Goal: Answer question/provide support: Share knowledge or assist other users

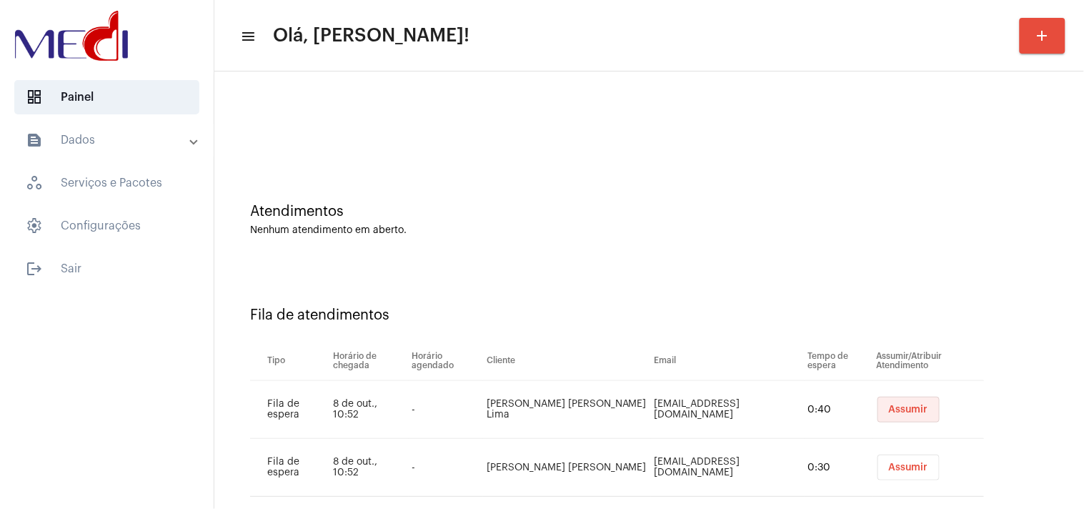
click at [889, 404] on span "Assumir" at bounding box center [908, 409] width 39 height 10
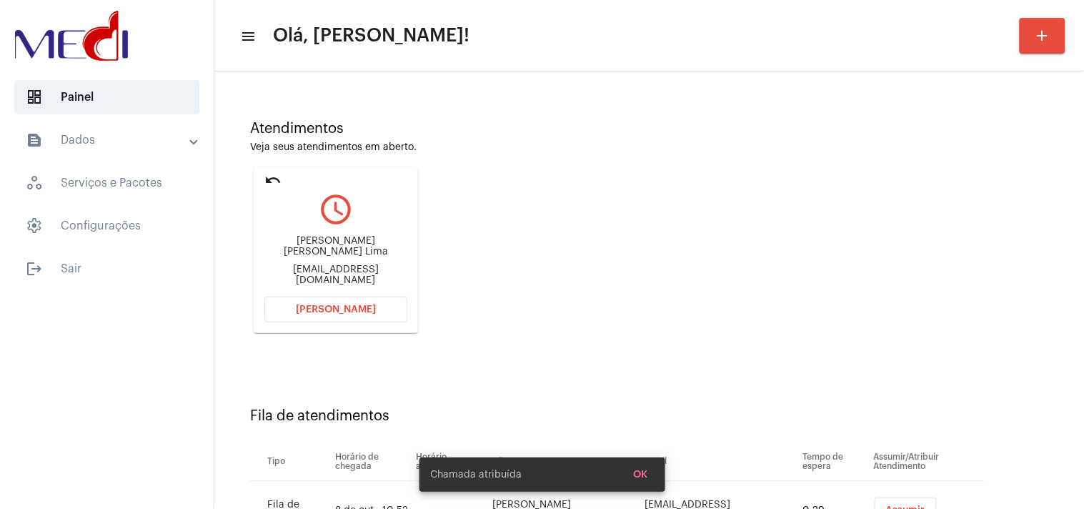
scroll to position [152, 0]
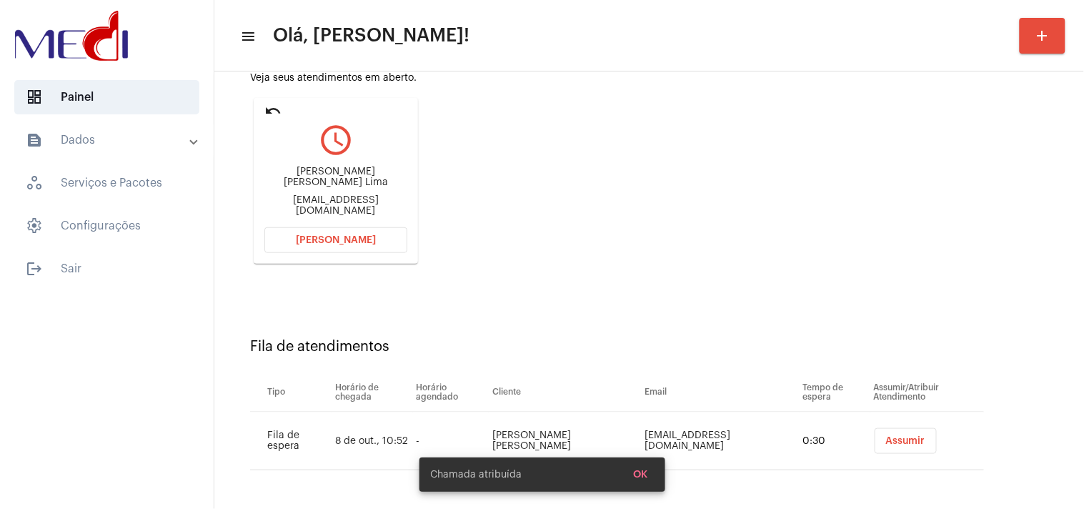
click at [896, 438] on span "Assumir" at bounding box center [905, 441] width 39 height 10
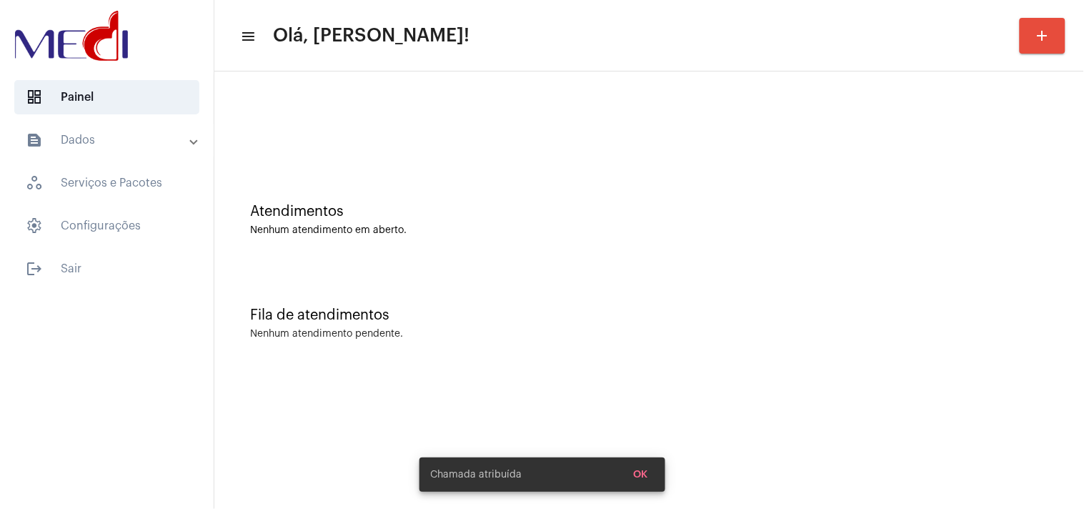
scroll to position [0, 0]
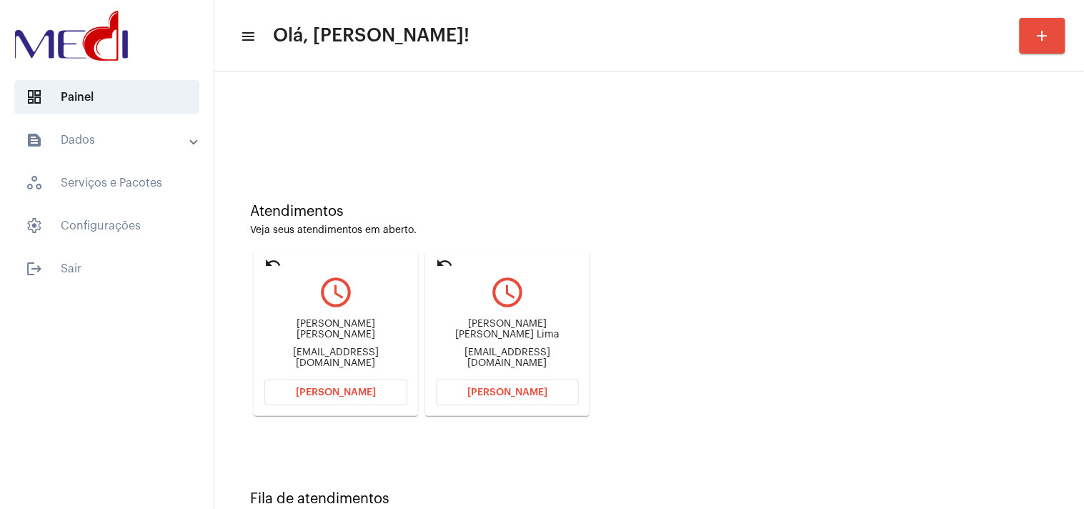
click at [333, 354] on div "manucuidadosamentepsi@gmail.com" at bounding box center [335, 357] width 143 height 21
copy div "manucuidadosamentepsi@gmail.com Abrir Chamada undo query_builder"
click at [351, 389] on span "Abrir Chamada" at bounding box center [336, 392] width 80 height 10
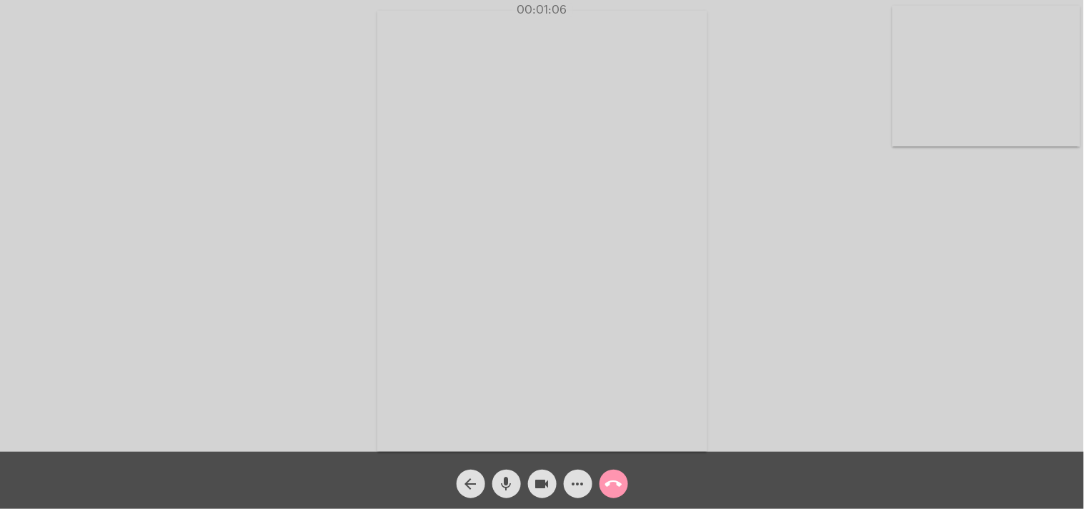
click at [613, 482] on mat-icon "call_end" at bounding box center [613, 483] width 17 height 17
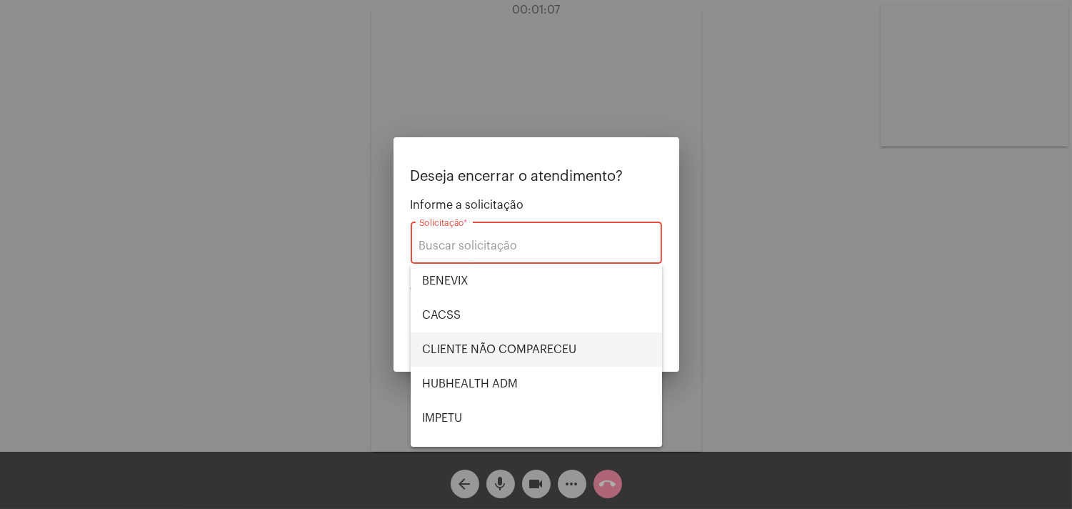
click at [534, 344] on span "CLIENTE NÃO COMPARECEU" at bounding box center [536, 349] width 229 height 34
type input "CLIENTE NÃO COMPARECEU"
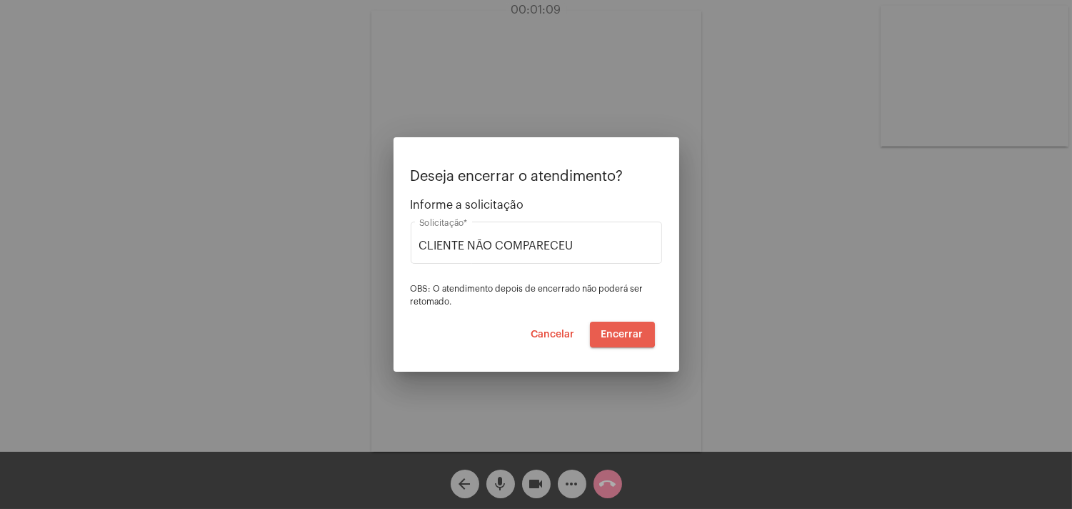
click at [617, 329] on span "Encerrar" at bounding box center [623, 334] width 42 height 10
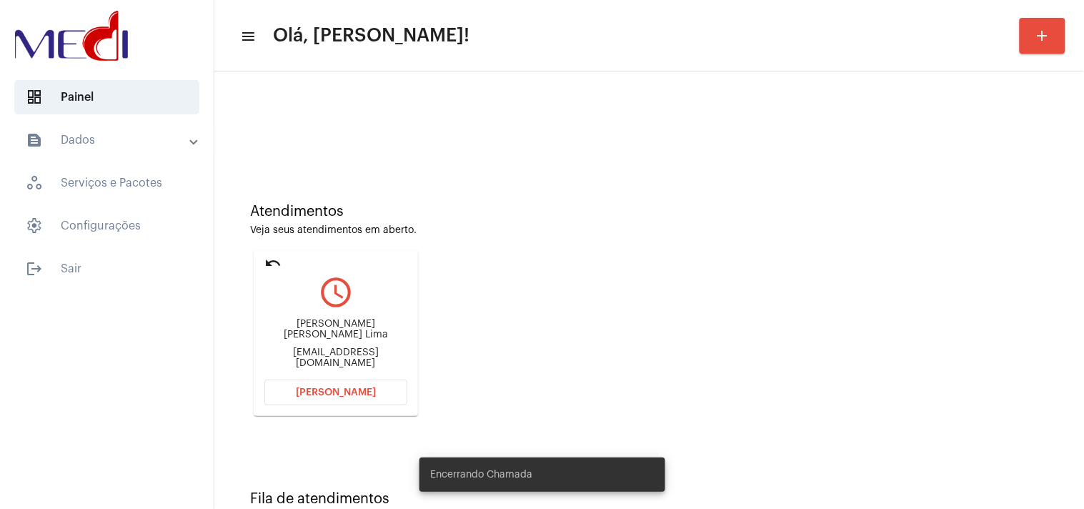
click at [362, 347] on div "jmribeirolima14@gmail.com" at bounding box center [335, 357] width 143 height 21
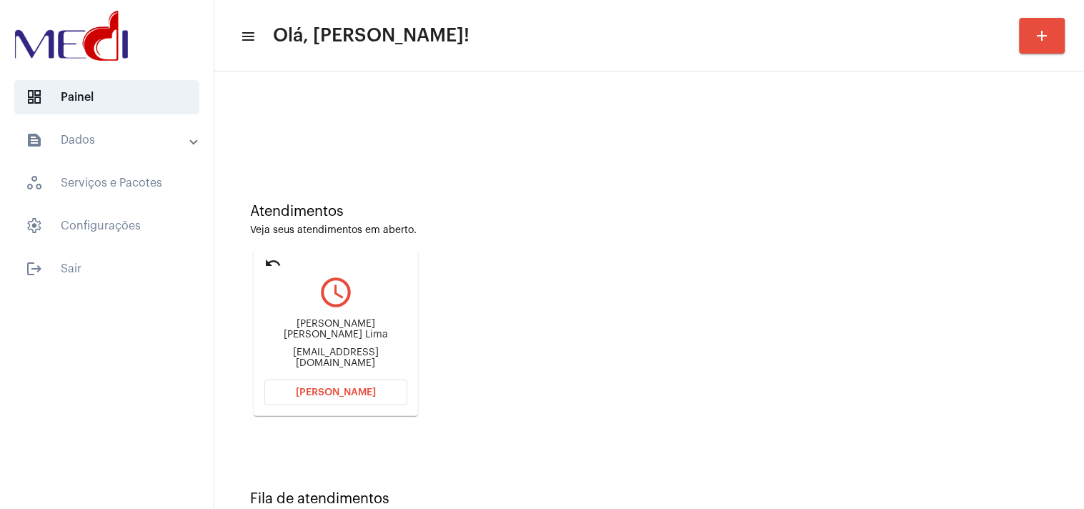
click at [362, 347] on div "jmribeirolima14@gmail.com" at bounding box center [335, 357] width 143 height 21
copy mat-card-content "jmribeirolima14@gmail.com Abrir Chamada"
click at [351, 404] on button "Abrir Chamada" at bounding box center [335, 392] width 143 height 26
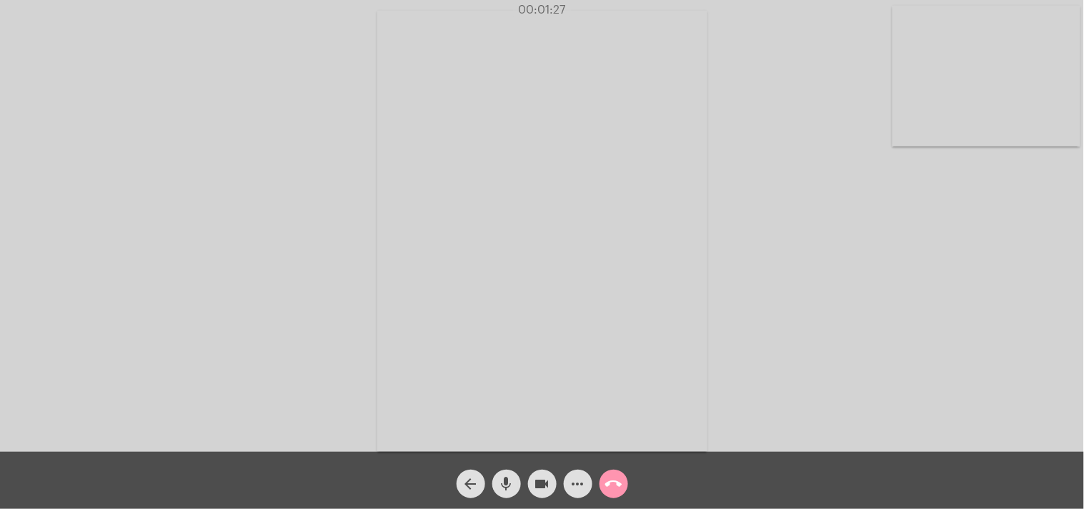
click at [615, 479] on mat-icon "call_end" at bounding box center [613, 483] width 17 height 17
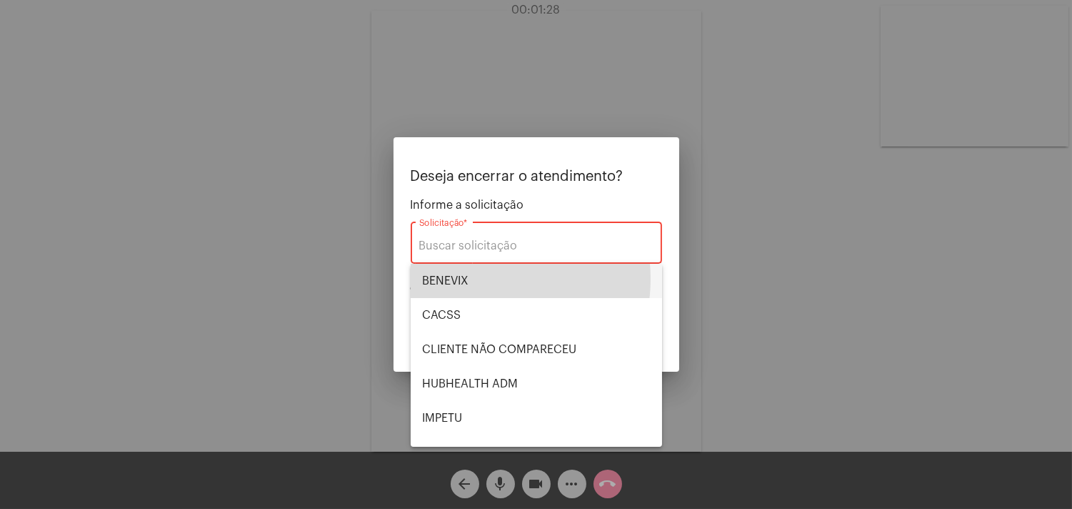
click at [480, 279] on span "BENEVIX" at bounding box center [536, 281] width 229 height 34
type input "BENEVIX"
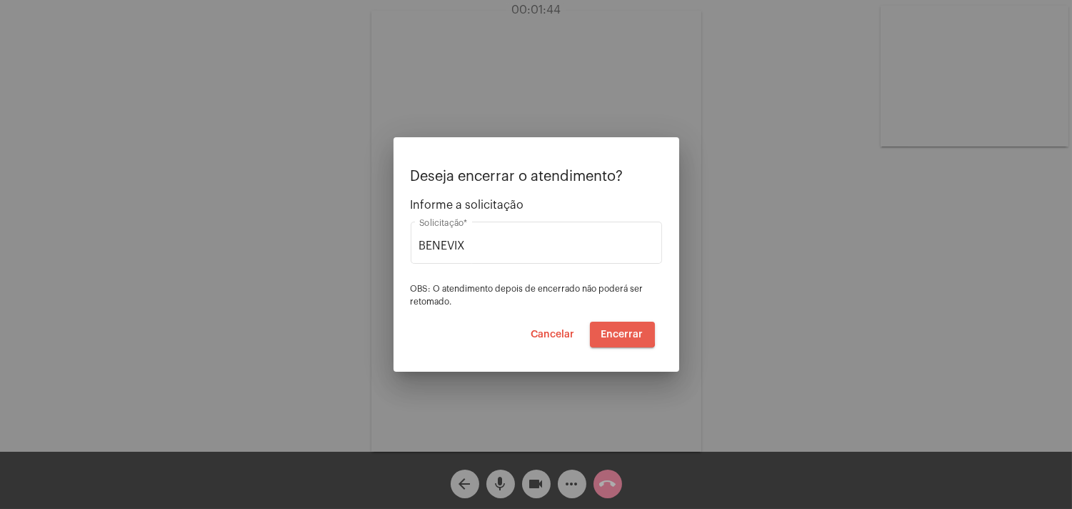
click at [611, 330] on span "Encerrar" at bounding box center [623, 334] width 42 height 10
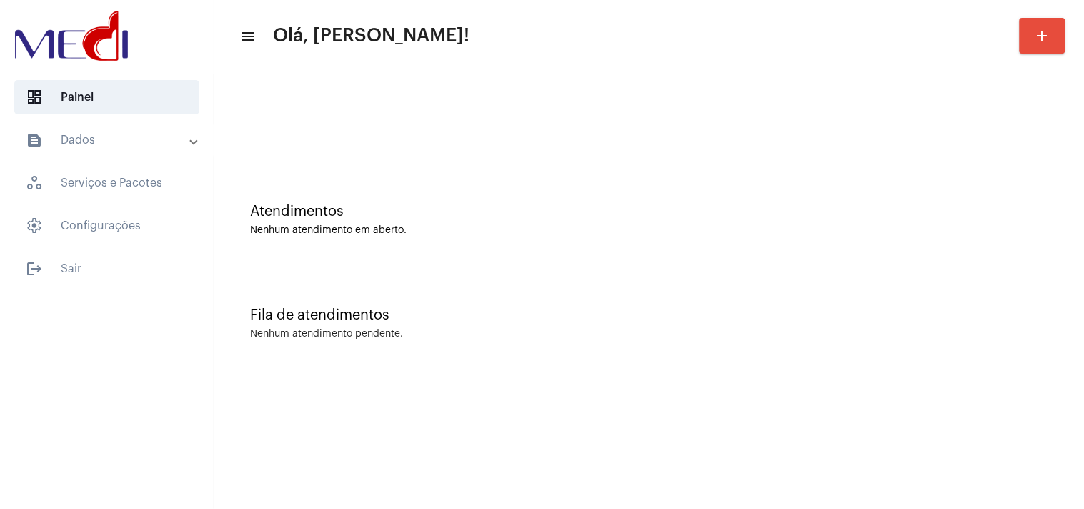
click at [1058, 296] on div "Fila de atendimentos Nenhum atendimento pendente." at bounding box center [648, 316] width 855 height 104
click at [975, 176] on div "Atendimentos Nenhum atendimento em aberto." at bounding box center [648, 213] width 855 height 104
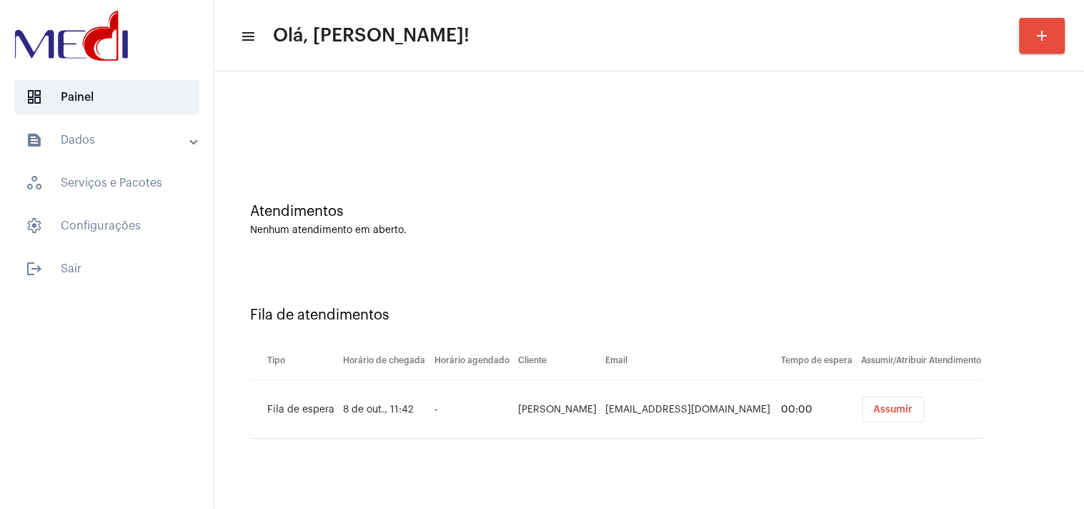
click at [875, 409] on span "Assumir" at bounding box center [893, 409] width 39 height 10
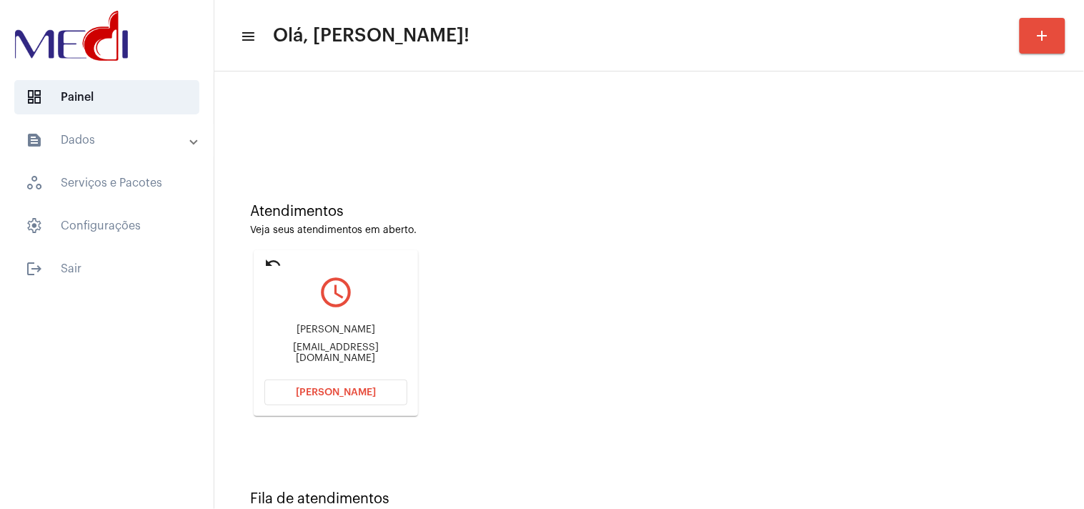
click at [694, 254] on div "Atendimentos Veja seus atendimentos em aberto. undo query_builder Ana Carolina …" at bounding box center [648, 304] width 855 height 287
click at [377, 358] on div "discurso.05-perfurador@icloud.com" at bounding box center [335, 352] width 143 height 21
copy mat-card-content "discurso.05-perfurador@icloud.com Abrir Chamada"
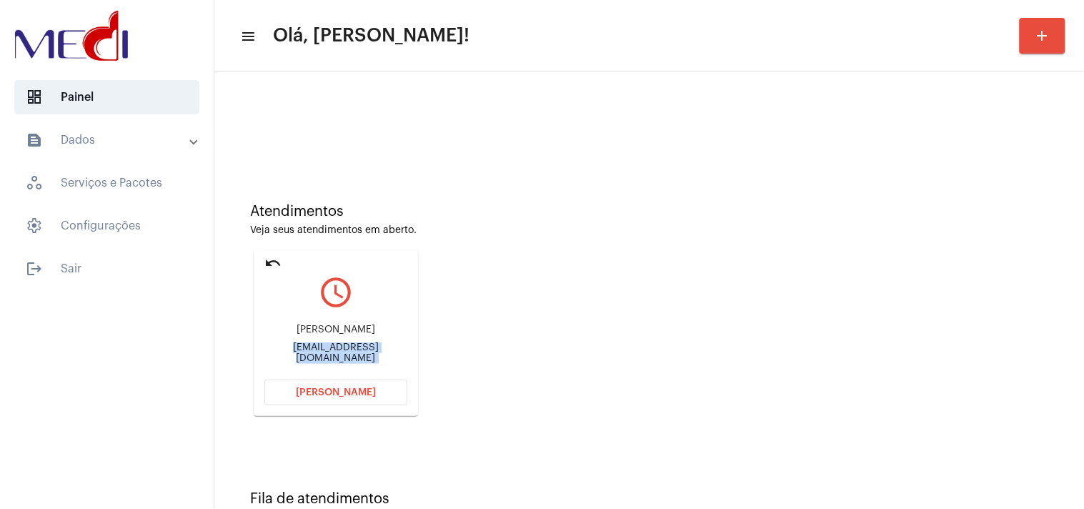
click at [331, 391] on span "Abrir Chamada" at bounding box center [336, 392] width 80 height 10
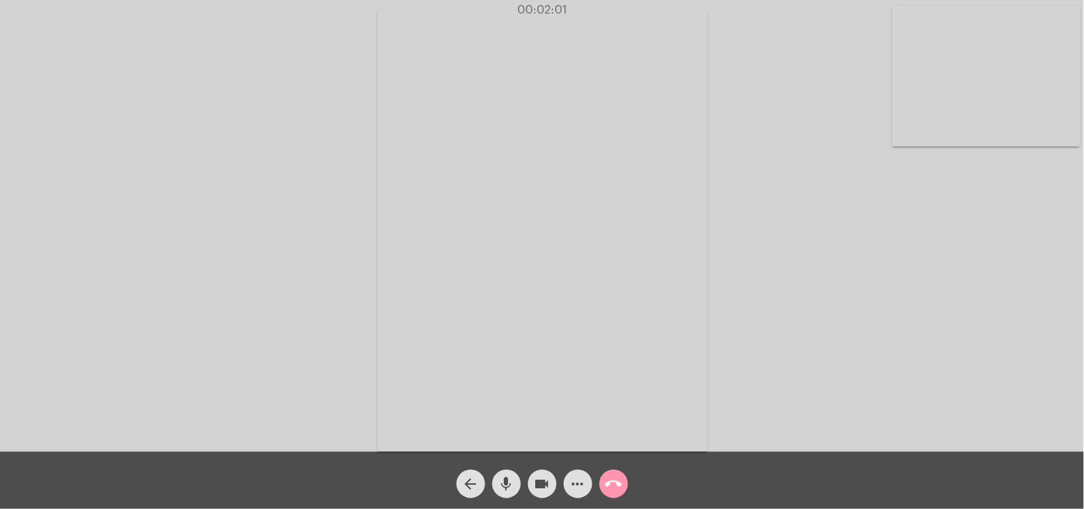
click at [604, 479] on button "call_end" at bounding box center [613, 483] width 29 height 29
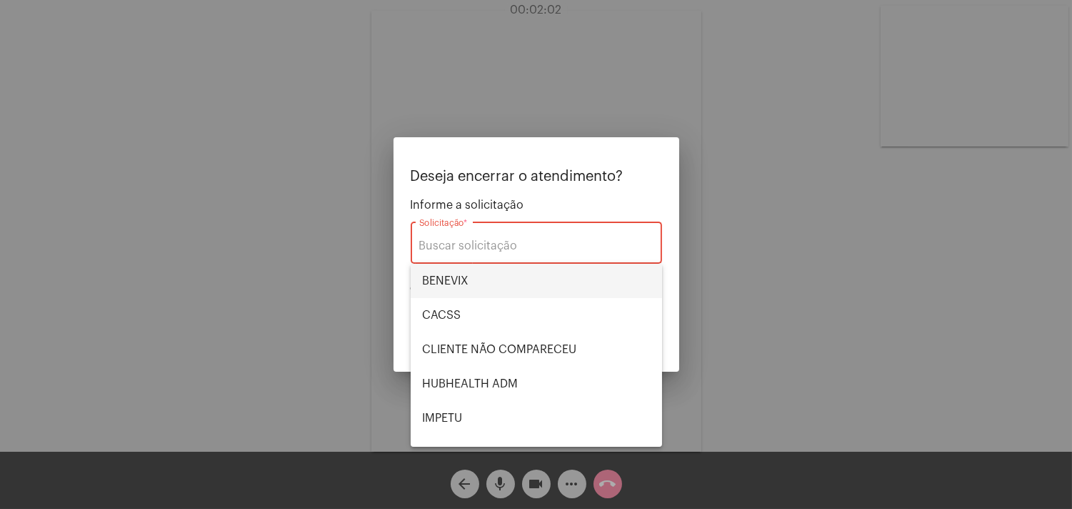
click at [462, 272] on span "BENEVIX" at bounding box center [536, 281] width 229 height 34
type input "BENEVIX"
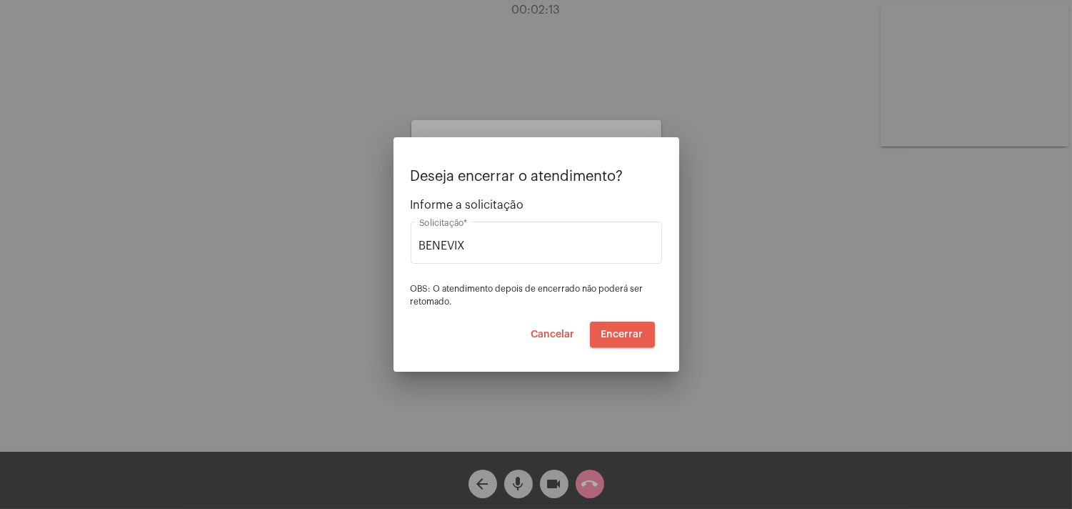
click at [631, 332] on span "Encerrar" at bounding box center [623, 334] width 42 height 10
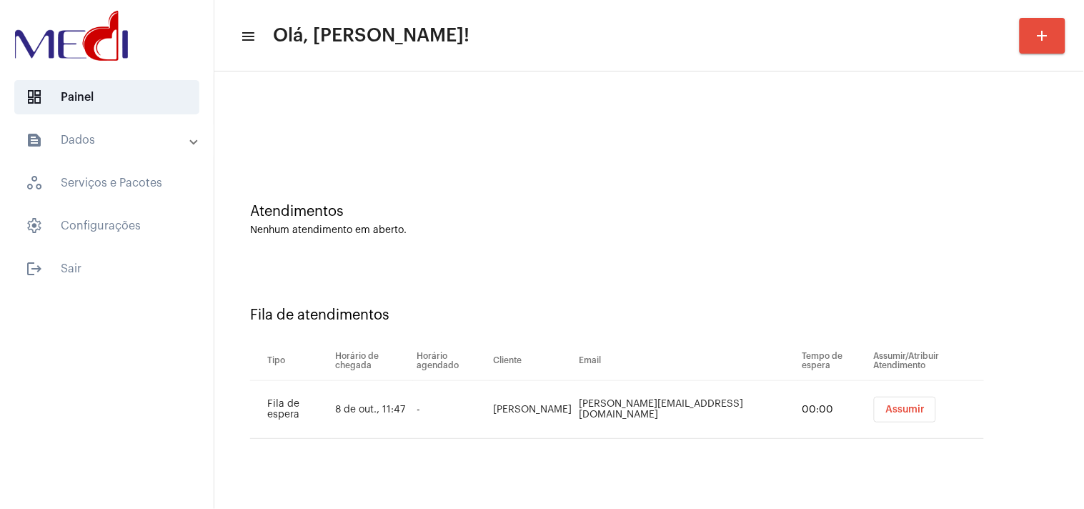
drag, startPoint x: 877, startPoint y: 409, endPoint x: 886, endPoint y: 402, distance: 11.7
click at [886, 402] on button "Assumir" at bounding box center [905, 410] width 62 height 26
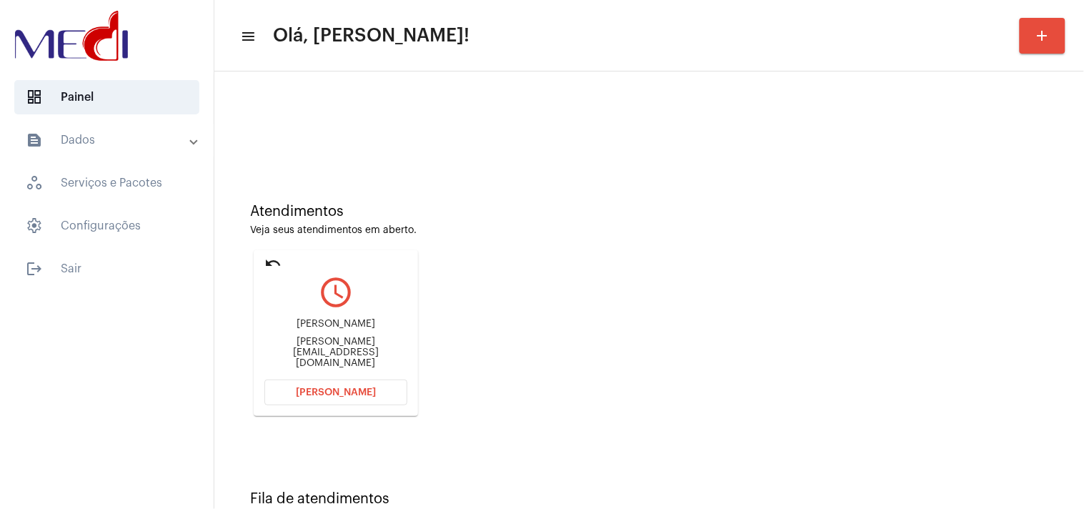
click at [360, 350] on div "bruno_f_leite@outlook.com" at bounding box center [335, 353] width 143 height 32
copy mat-card-content "bruno_f_leite@outlook.com Abrir Chamada"
click at [365, 393] on span "Abrir Chamada" at bounding box center [336, 392] width 80 height 10
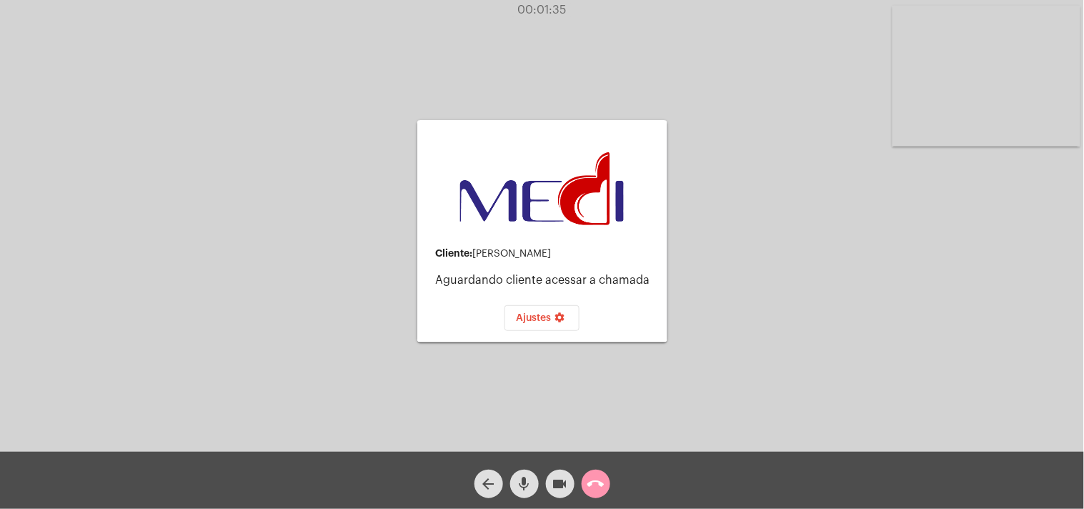
click at [524, 487] on mat-icon "mic" at bounding box center [524, 483] width 17 height 17
click at [563, 482] on mat-icon "videocam" at bounding box center [560, 483] width 17 height 17
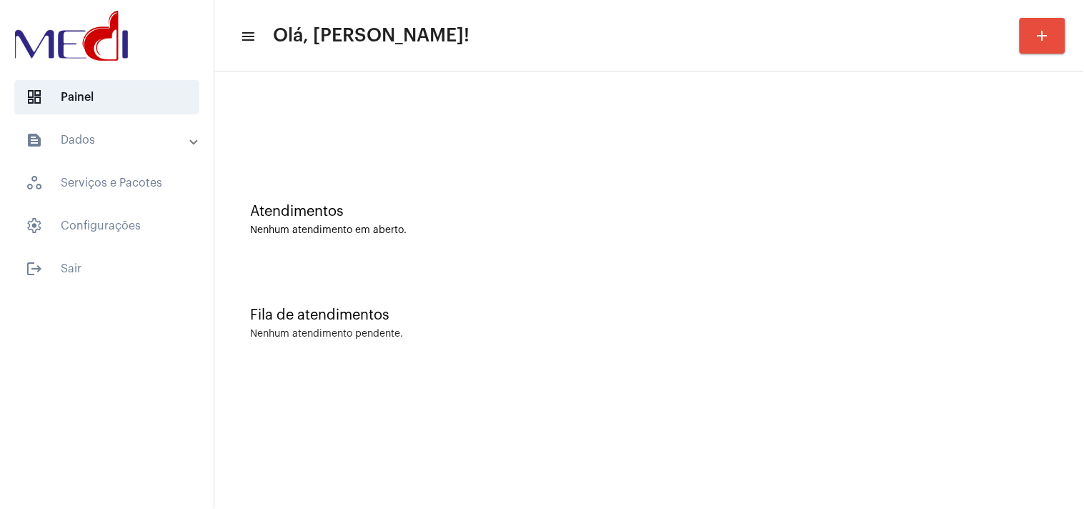
click at [1007, 329] on div "Nenhum atendimento pendente." at bounding box center [649, 334] width 798 height 11
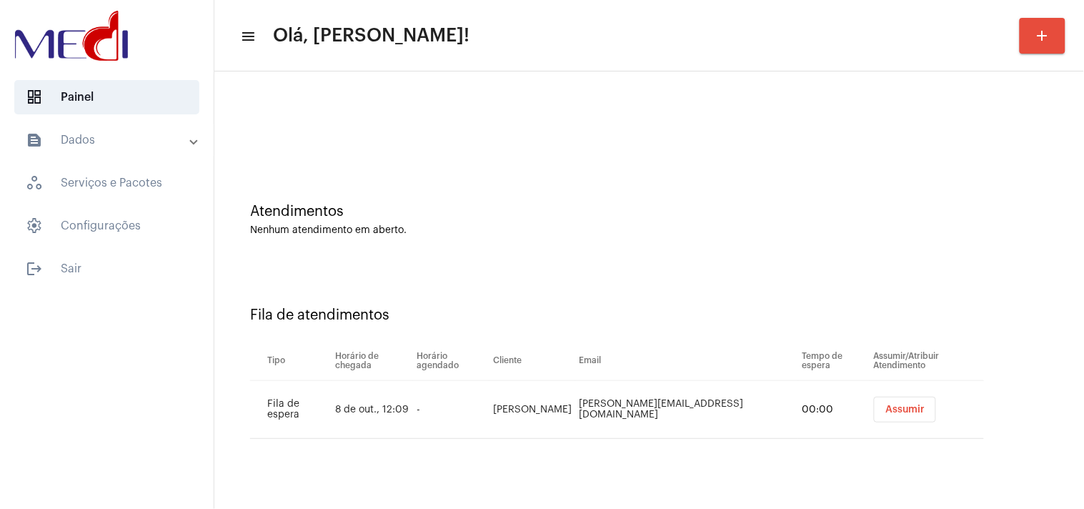
click at [891, 409] on span "Assumir" at bounding box center [904, 409] width 39 height 10
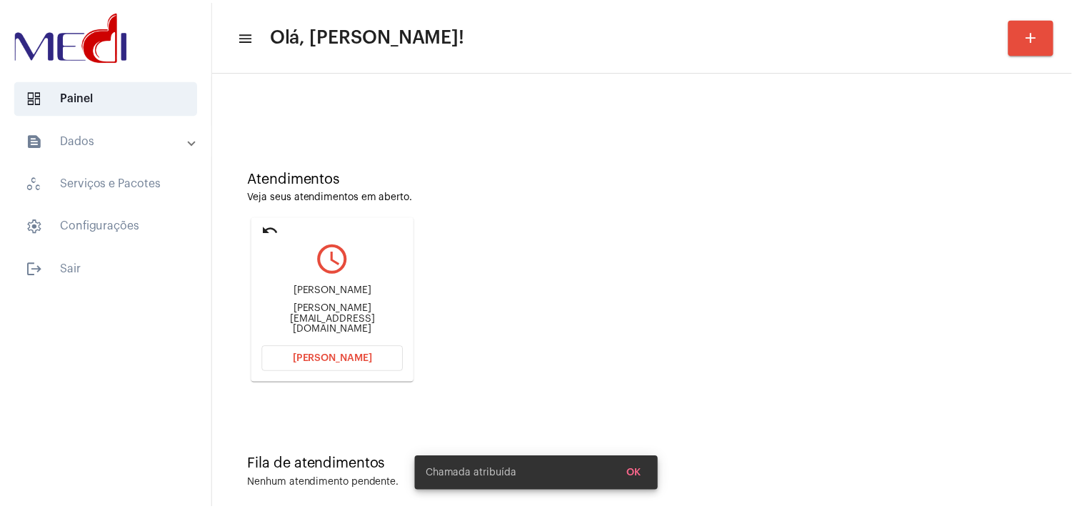
scroll to position [49, 0]
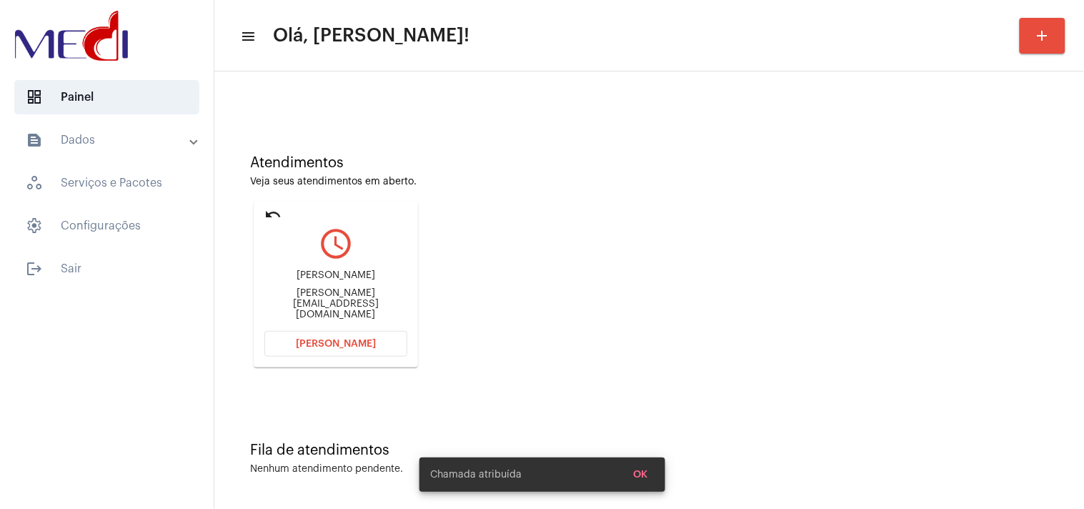
click at [375, 298] on div "Felipe.alvesilva1@gmail.com" at bounding box center [335, 304] width 143 height 32
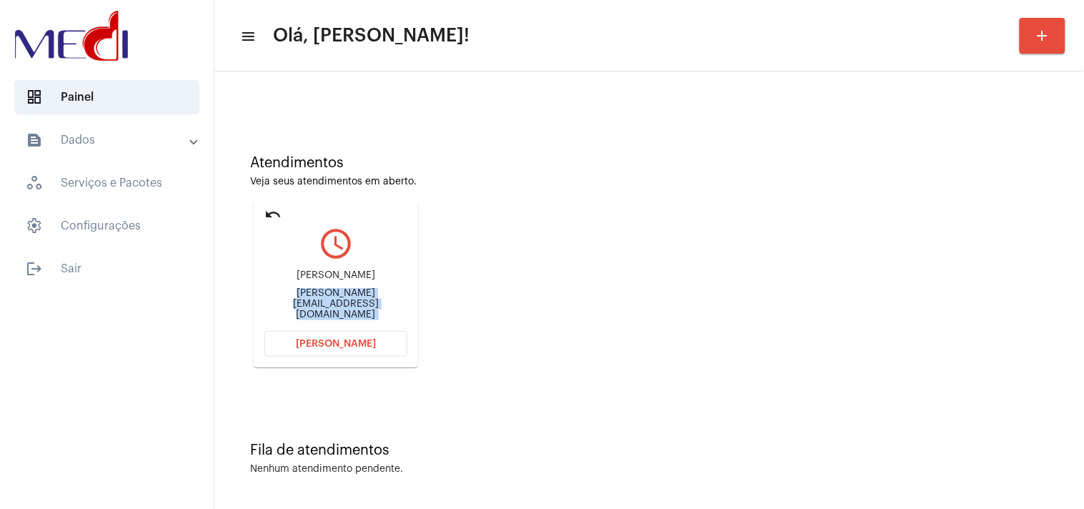
copy mat-card-content "Felipe.alvesilva1@gmail.com Abrir Chamada"
click at [372, 342] on button "Abrir Chamada" at bounding box center [335, 344] width 143 height 26
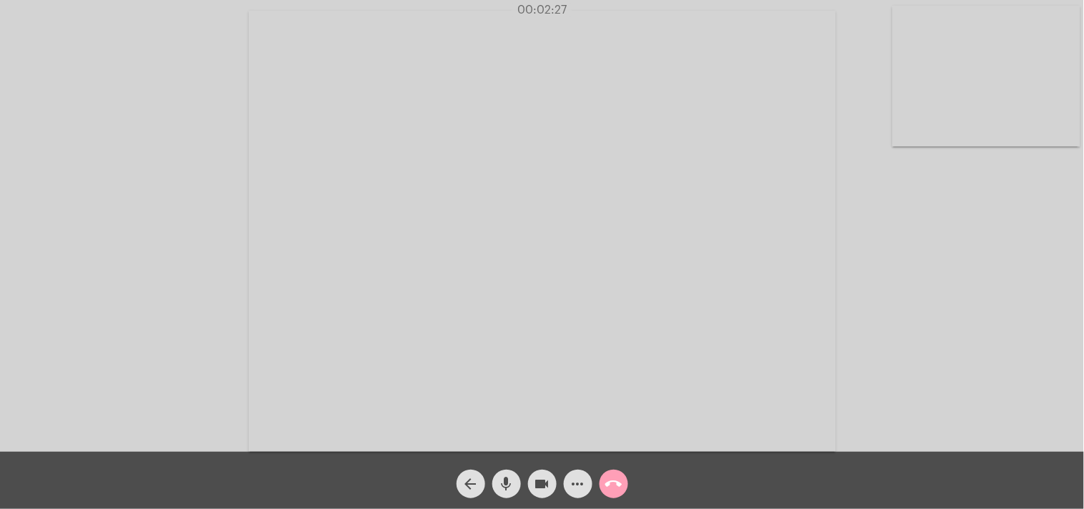
click at [612, 475] on mat-icon "call_end" at bounding box center [613, 483] width 17 height 17
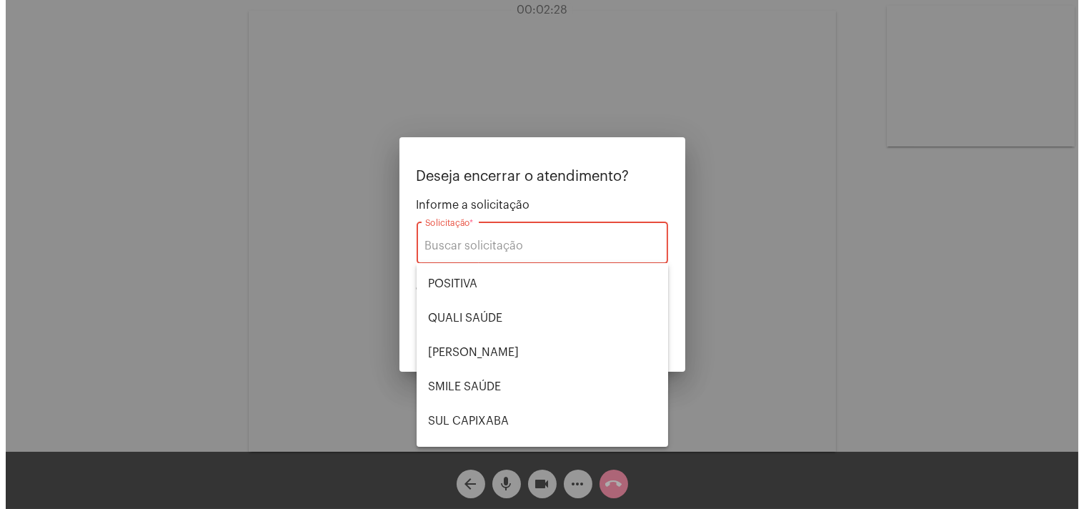
scroll to position [238, 0]
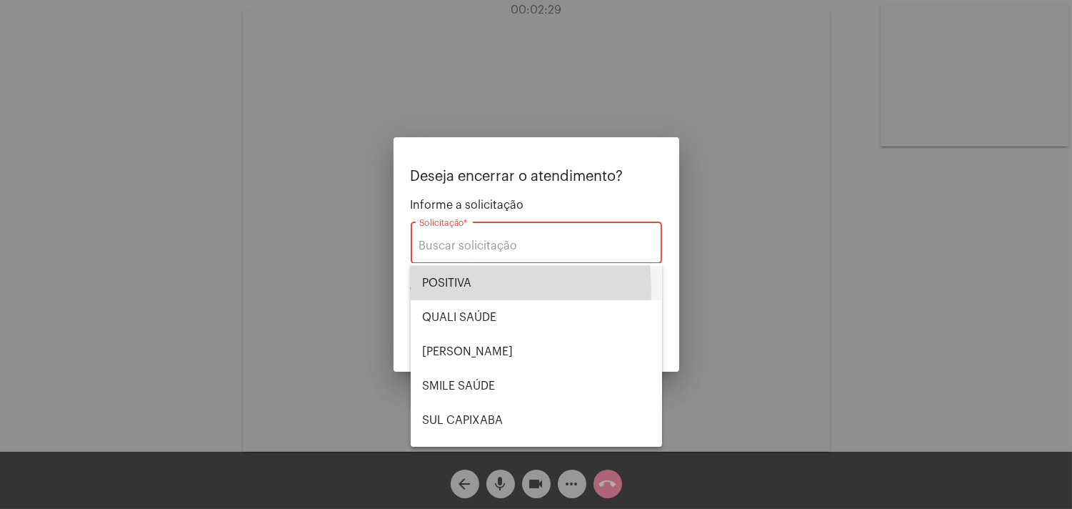
click at [437, 291] on span "POSITIVA" at bounding box center [536, 283] width 229 height 34
type input "POSITIVA"
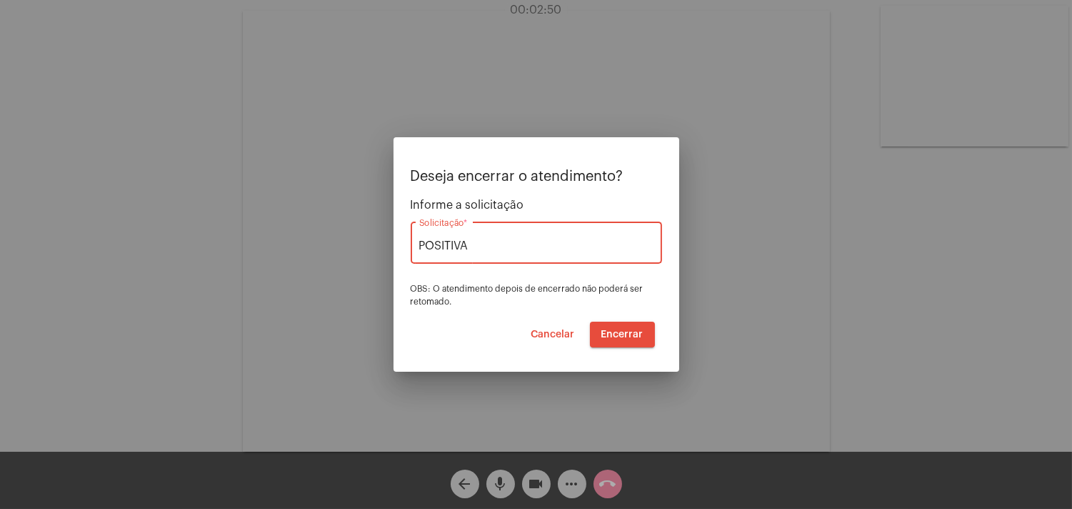
click at [626, 334] on span "Encerrar" at bounding box center [623, 334] width 42 height 10
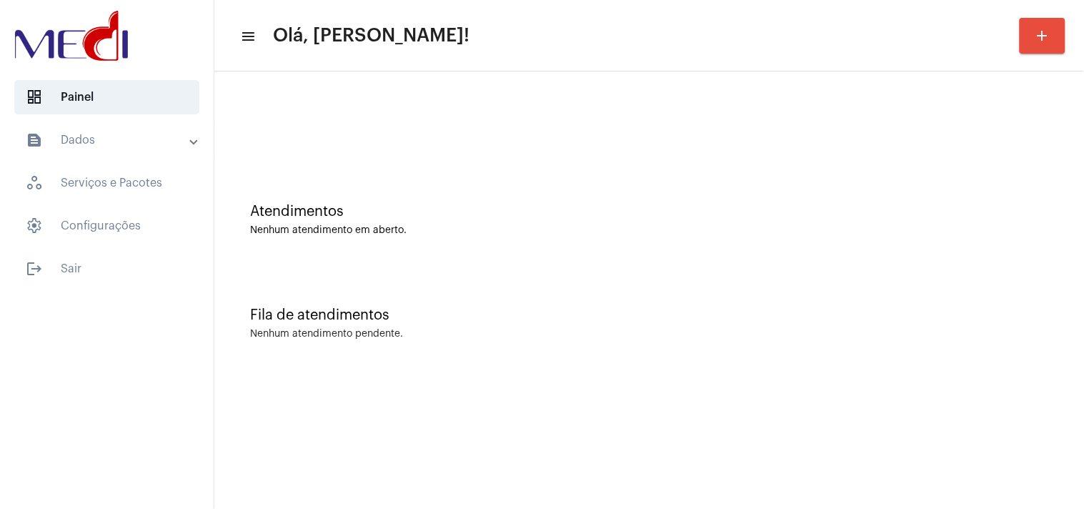
click at [852, 283] on div "Fila de atendimentos Nenhum atendimento pendente." at bounding box center [648, 316] width 855 height 104
drag, startPoint x: 1000, startPoint y: 222, endPoint x: 999, endPoint y: 215, distance: 7.3
click at [1002, 219] on div "Atendimentos Nenhum atendimento em aberto." at bounding box center [649, 220] width 798 height 32
click at [579, 301] on div "Fila de atendimentos Nenhum atendimento pendente." at bounding box center [648, 316] width 855 height 104
click at [790, 294] on div "Fila de atendimentos Nenhum atendimento pendente." at bounding box center [648, 316] width 855 height 104
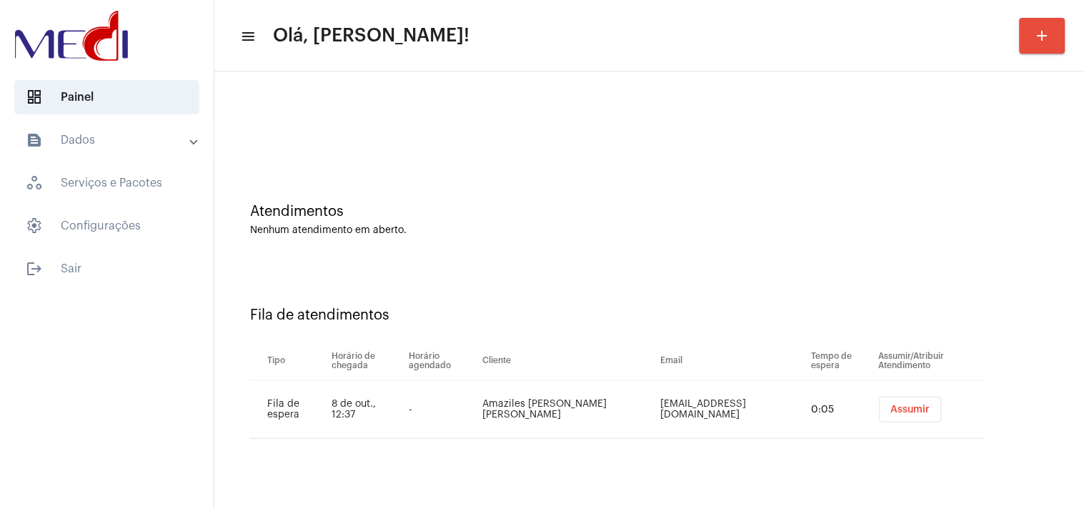
click at [907, 399] on button "Assumir" at bounding box center [910, 410] width 62 height 26
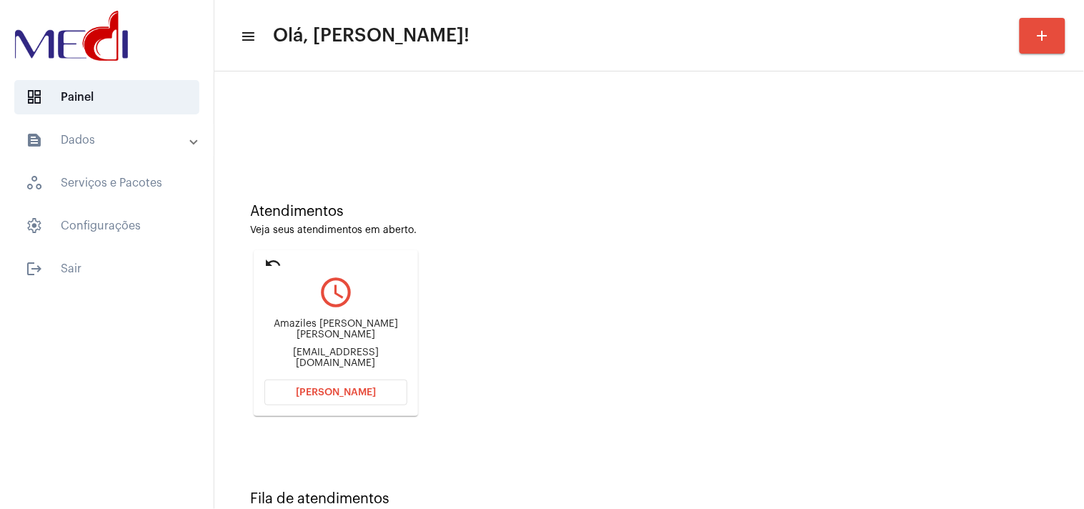
click at [329, 354] on div "mariaclarapereirad12346@gmail.com" at bounding box center [335, 357] width 143 height 21
copy mat-card-content "mariaclarapereirad12346@gmail.com Abrir Chamada"
click at [368, 389] on span "Abrir Chamada" at bounding box center [336, 392] width 80 height 10
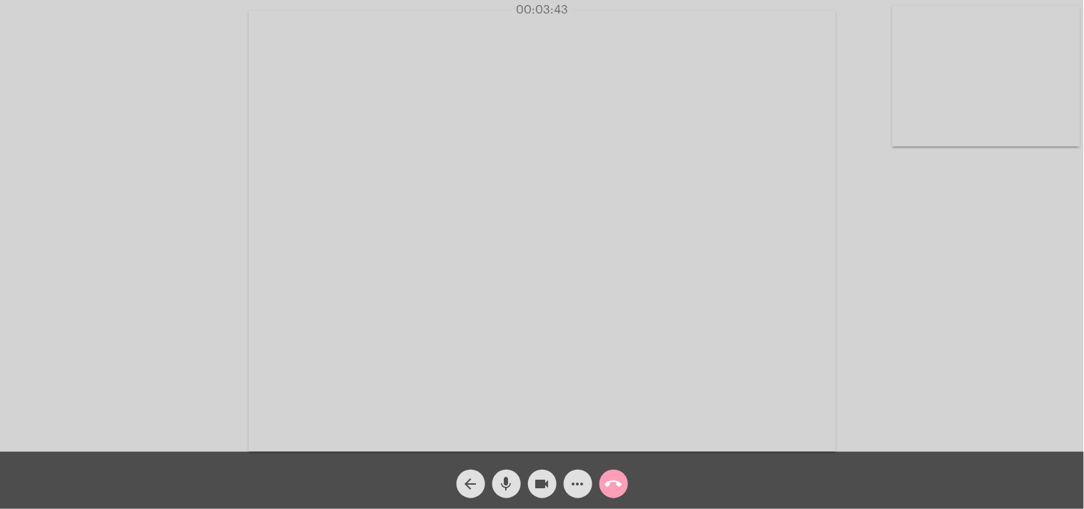
click at [610, 480] on mat-icon "call_end" at bounding box center [613, 483] width 17 height 17
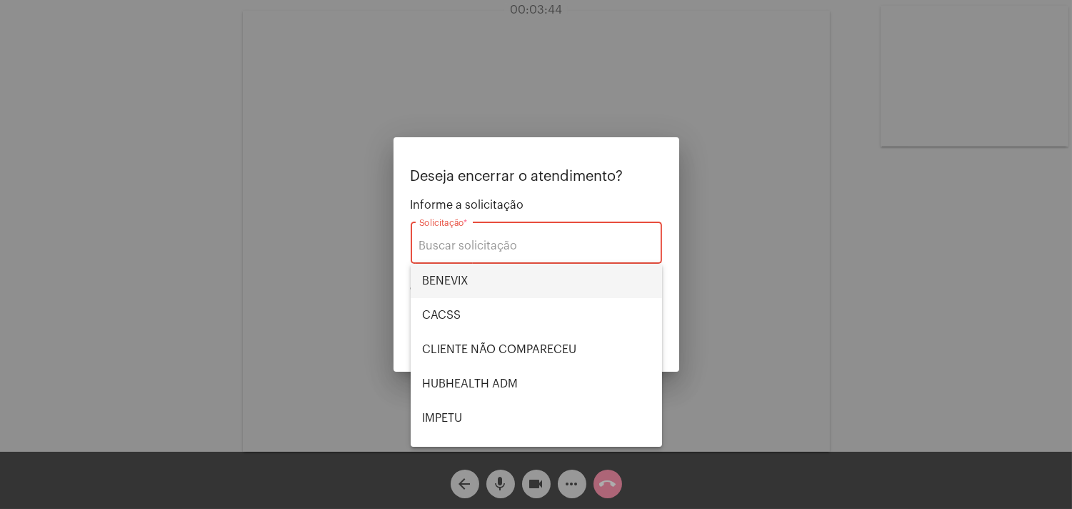
click at [495, 281] on span "BENEVIX" at bounding box center [536, 281] width 229 height 34
type input "BENEVIX"
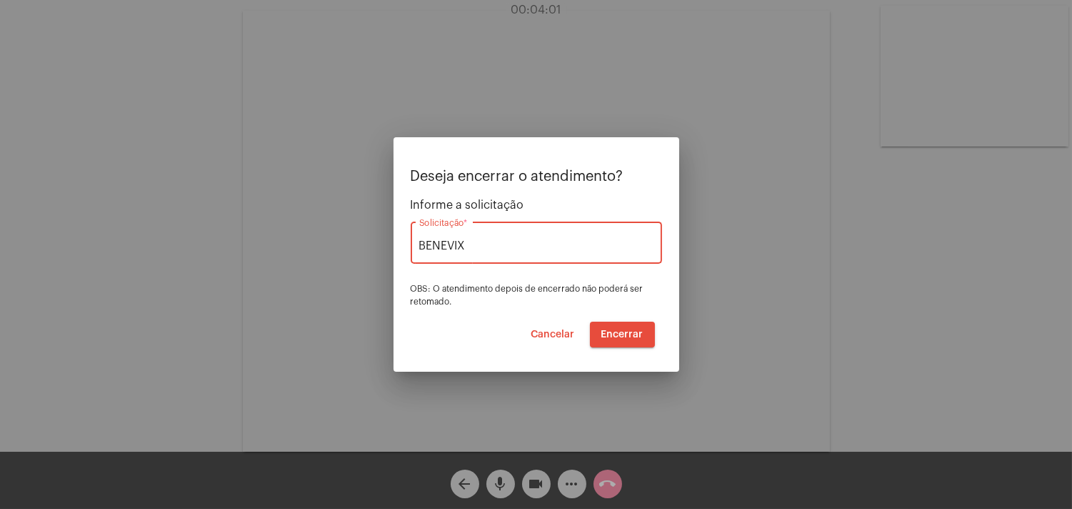
click at [620, 331] on span "Encerrar" at bounding box center [623, 334] width 42 height 10
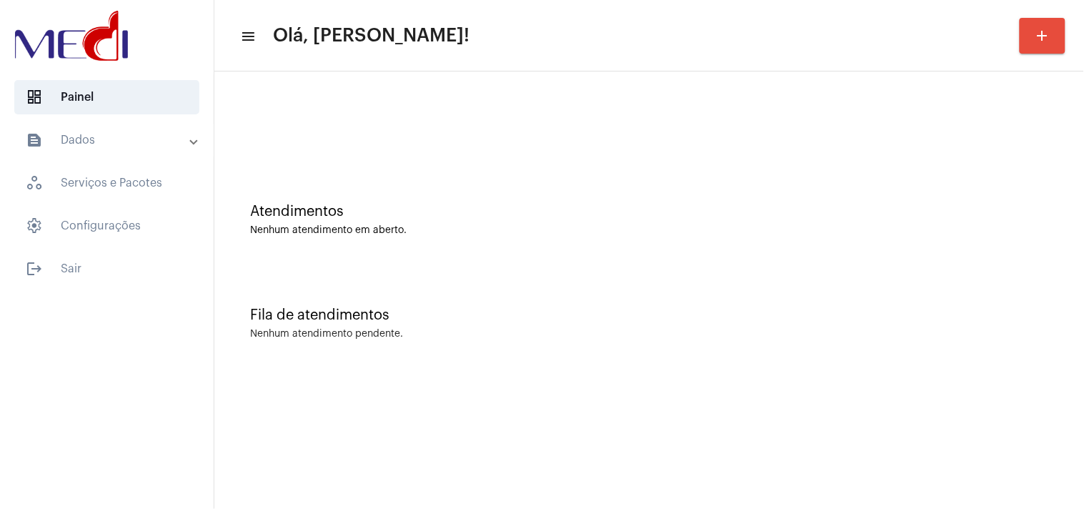
click at [743, 238] on div "Atendimentos Nenhum atendimento em aberto." at bounding box center [648, 213] width 855 height 104
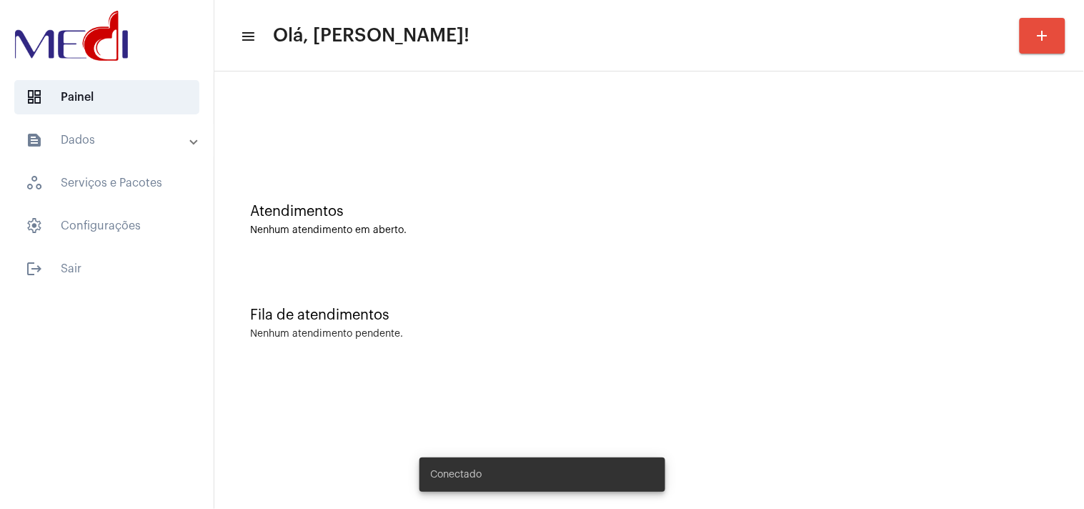
click at [744, 293] on div "Fila de atendimentos Nenhum atendimento pendente." at bounding box center [648, 316] width 855 height 104
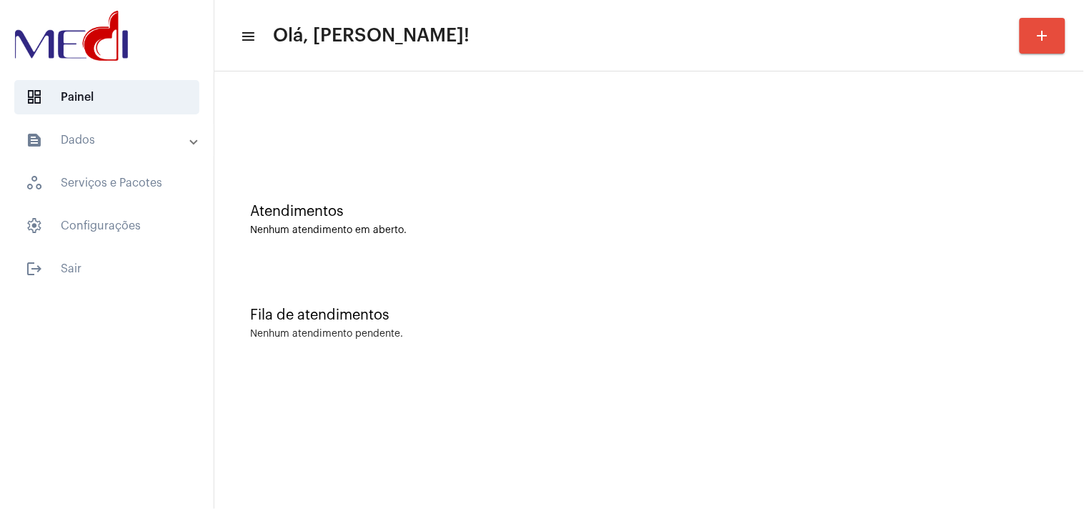
click at [587, 260] on div "Atendimentos Nenhum atendimento em aberto." at bounding box center [648, 213] width 855 height 104
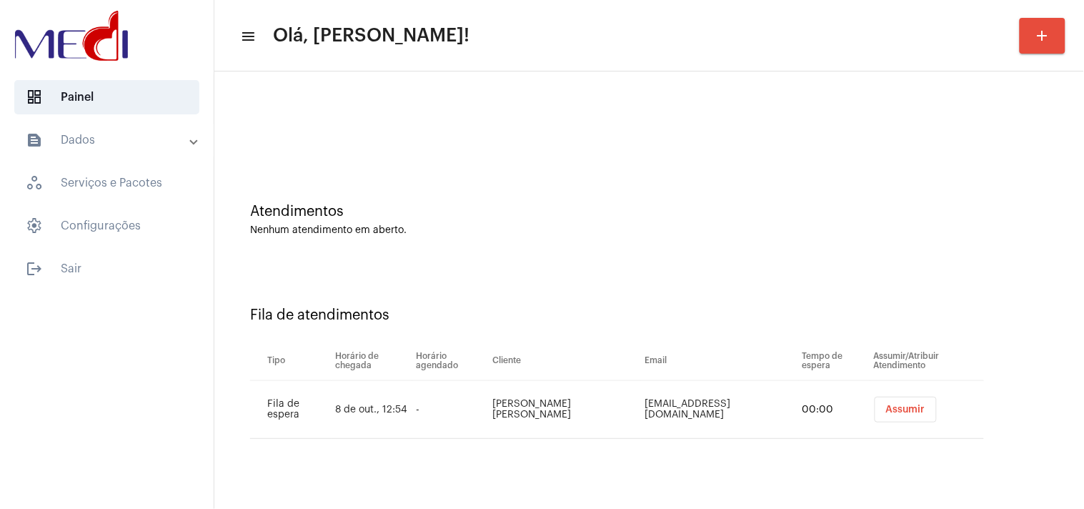
click at [892, 398] on button "Assumir" at bounding box center [905, 410] width 62 height 26
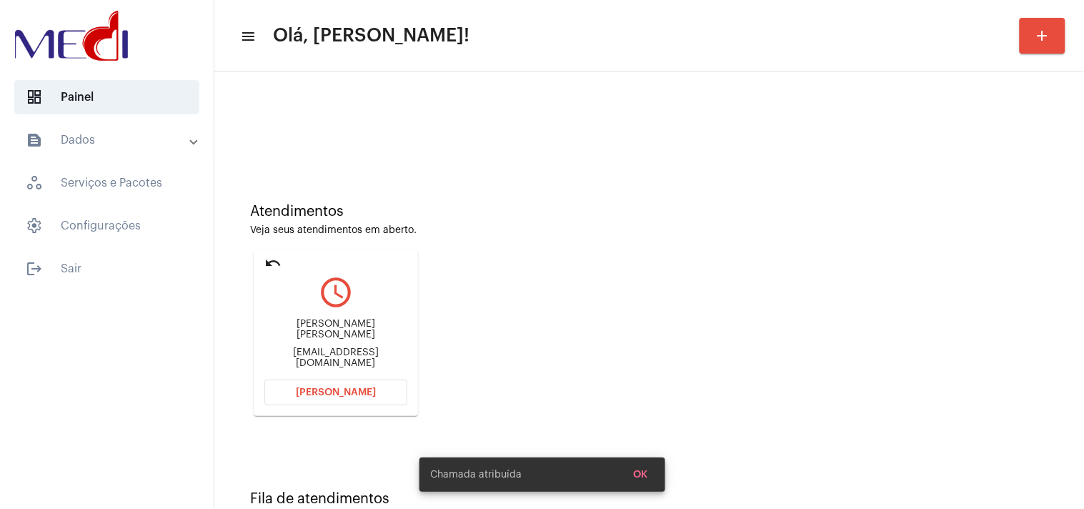
click at [339, 355] on div "[EMAIL_ADDRESS][DOMAIN_NAME]" at bounding box center [335, 357] width 143 height 21
copy mat-card-content "[EMAIL_ADDRESS][DOMAIN_NAME] [PERSON_NAME]"
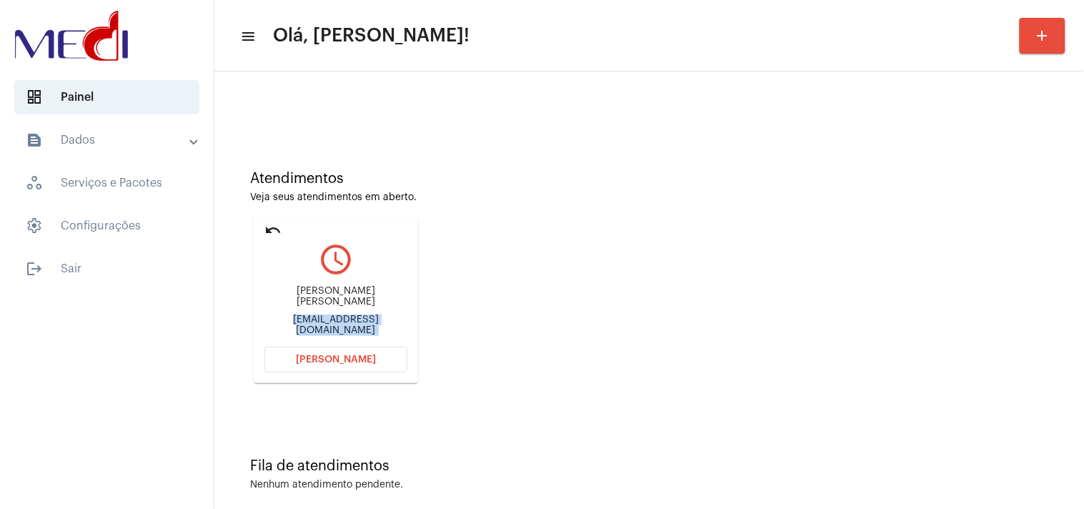
scroll to position [49, 0]
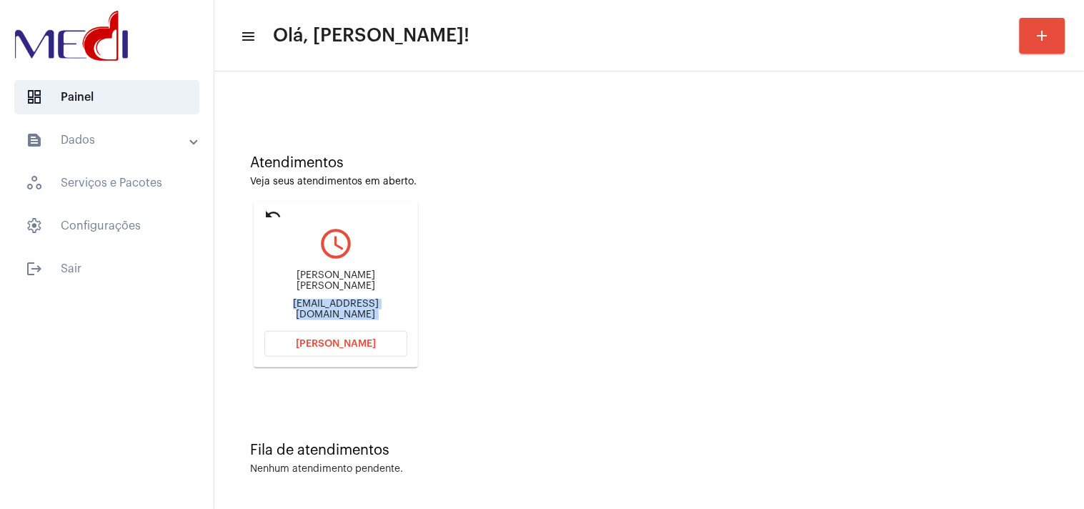
click at [366, 339] on span "Abrir Chamada" at bounding box center [336, 344] width 80 height 10
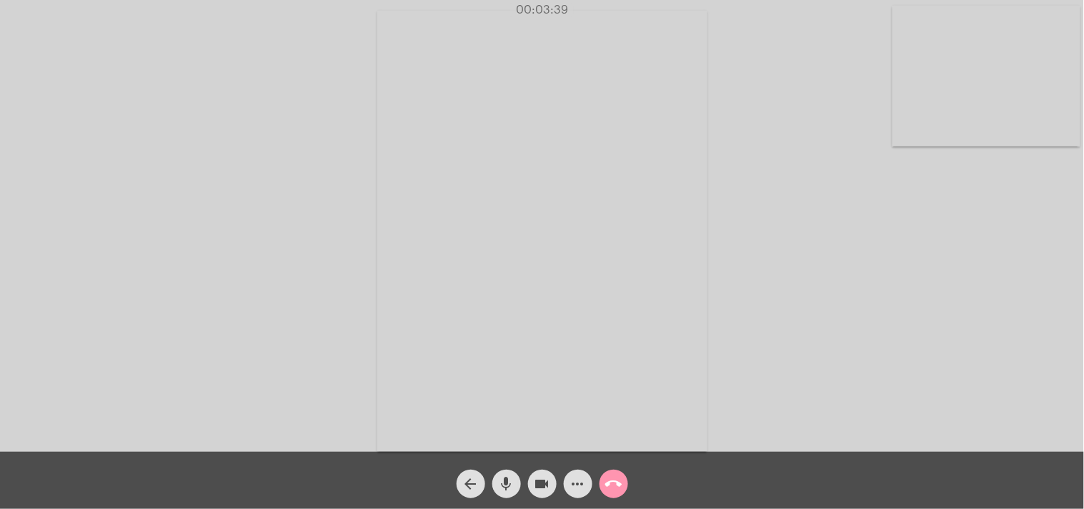
click at [616, 481] on mat-icon "call_end" at bounding box center [613, 483] width 17 height 17
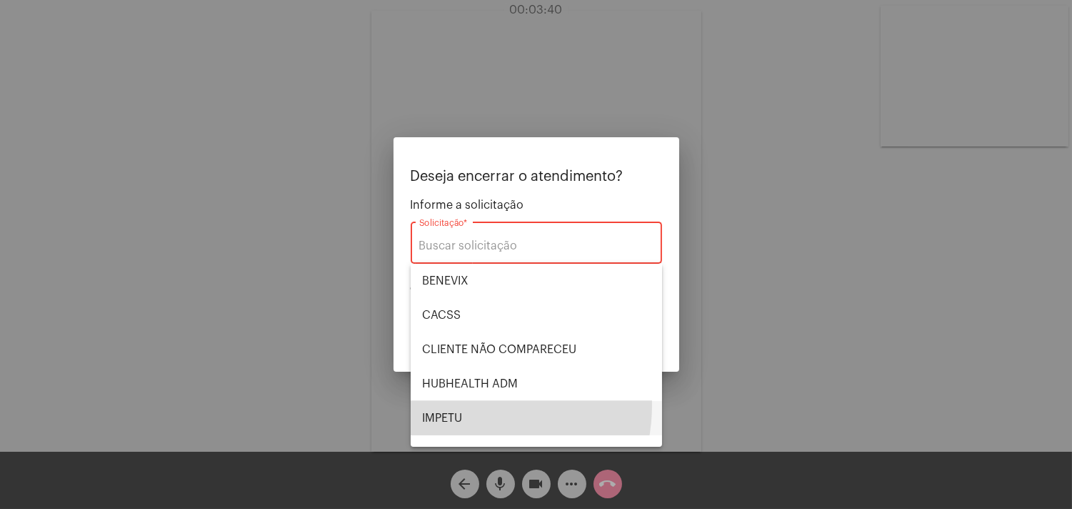
click at [462, 404] on span "IMPETU" at bounding box center [536, 418] width 229 height 34
type input "IMPETU"
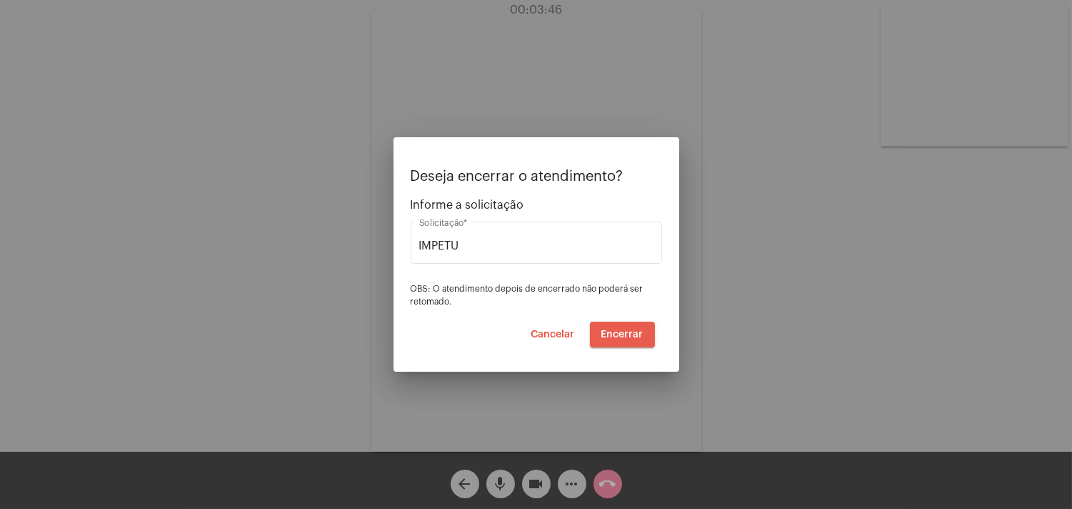
click at [620, 333] on span "Encerrar" at bounding box center [623, 334] width 42 height 10
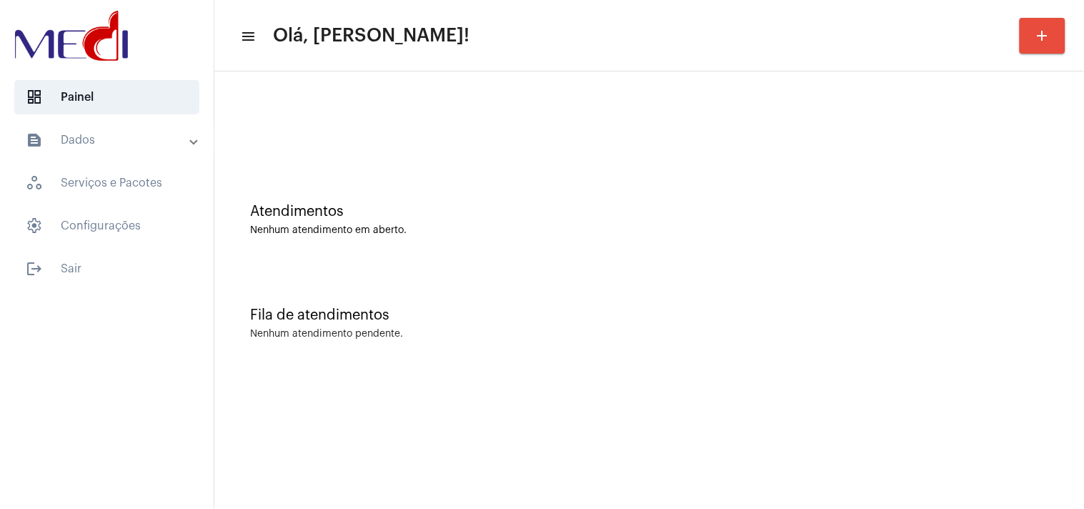
click at [949, 191] on div "Atendimentos Nenhum atendimento em aberto." at bounding box center [648, 213] width 855 height 104
click at [1019, 208] on div "Atendimentos" at bounding box center [649, 212] width 798 height 16
